Goal: Task Accomplishment & Management: Manage account settings

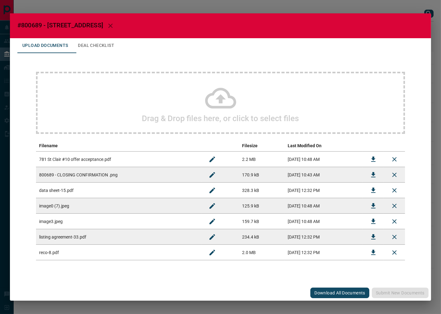
click at [376, 163] on button "Download" at bounding box center [373, 159] width 15 height 15
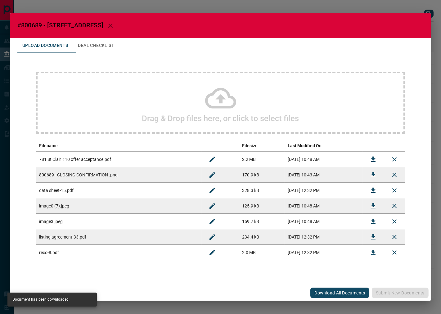
click at [110, 43] on button "Deal Checklist" at bounding box center [96, 45] width 46 height 15
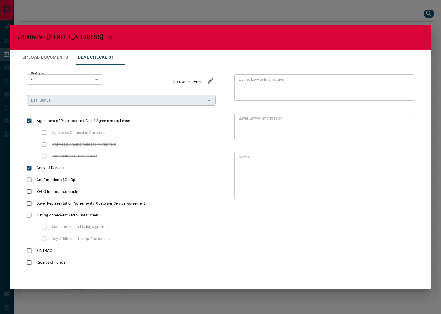
click at [110, 101] on input "Deal Status" at bounding box center [116, 100] width 175 height 7
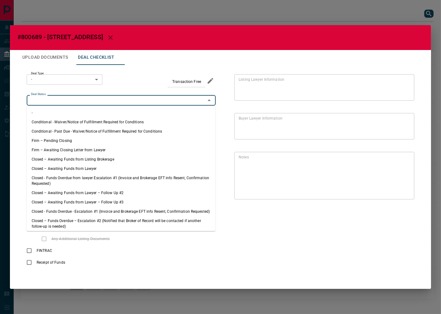
click at [92, 138] on li "Firm – Pending Closing" at bounding box center [121, 140] width 189 height 9
type input "**********"
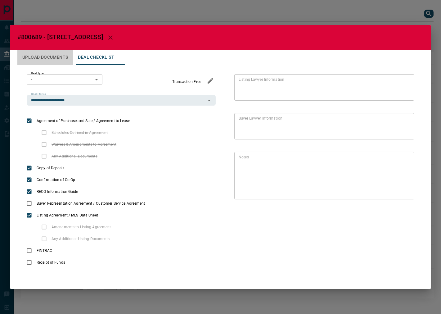
click at [54, 54] on button "Upload Documents" at bounding box center [45, 57] width 56 height 15
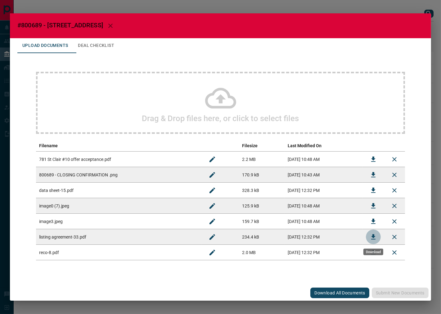
click at [373, 238] on icon "Download" at bounding box center [373, 236] width 4 height 5
click at [84, 50] on button "Deal Checklist" at bounding box center [96, 45] width 46 height 15
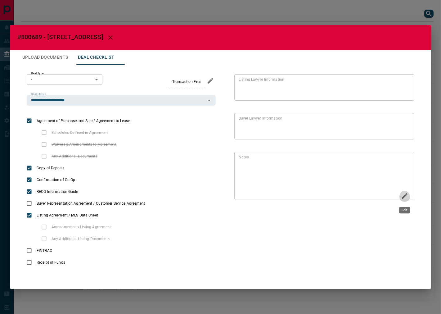
click at [403, 195] on icon "Edit" at bounding box center [404, 195] width 7 height 7
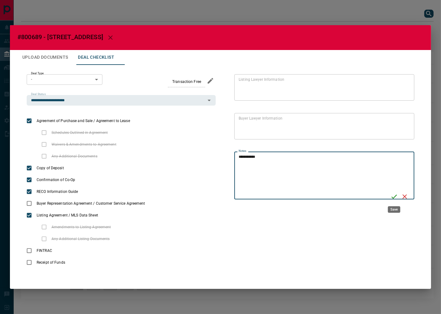
type textarea "**********"
click at [396, 194] on icon "Save" at bounding box center [393, 196] width 7 height 7
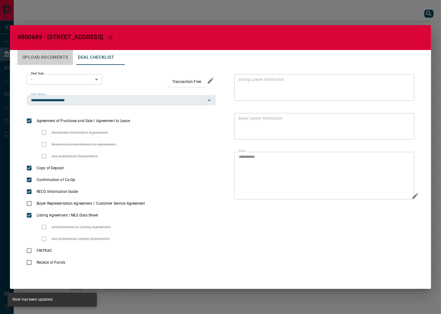
click at [49, 56] on button "Upload Documents" at bounding box center [45, 57] width 56 height 15
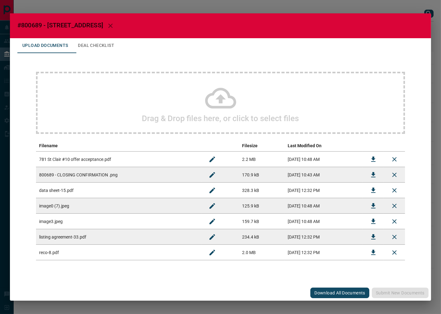
click at [97, 51] on button "Deal Checklist" at bounding box center [96, 45] width 46 height 15
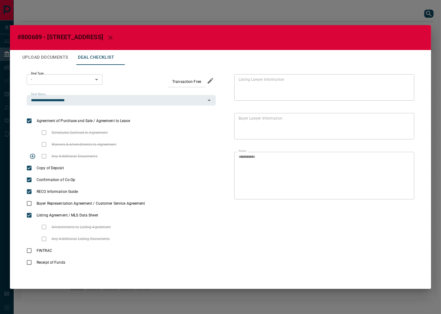
click at [113, 159] on div "Any Additional Documents" at bounding box center [121, 156] width 189 height 12
click at [109, 155] on icon "priority" at bounding box center [108, 155] width 7 height 7
click at [119, 156] on icon "add note" at bounding box center [120, 156] width 6 height 6
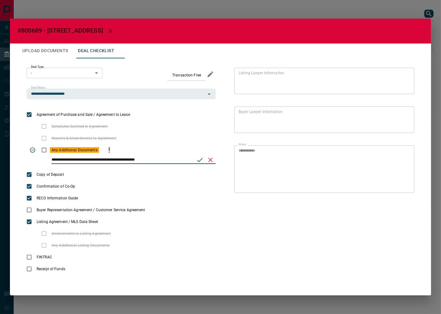
type input "**********"
click at [200, 160] on icon "save" at bounding box center [199, 159] width 7 height 7
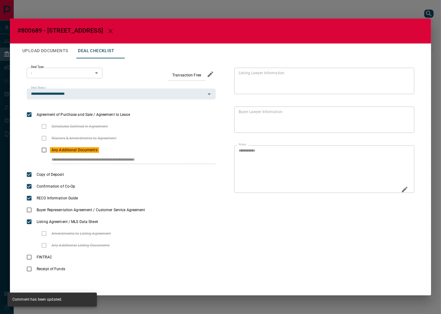
click at [402, 192] on icon "Edit" at bounding box center [405, 189] width 6 height 6
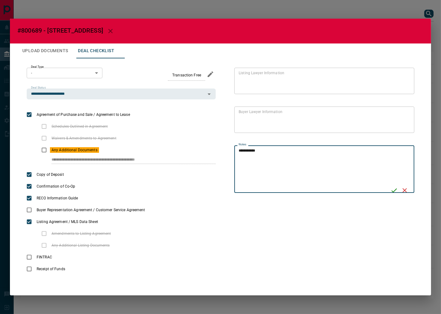
drag, startPoint x: 314, startPoint y: 172, endPoint x: 213, endPoint y: 153, distance: 102.3
click at [213, 153] on div "**********" at bounding box center [220, 171] width 406 height 226
click at [398, 189] on button "Save" at bounding box center [394, 190] width 11 height 11
